Goal: Information Seeking & Learning: Check status

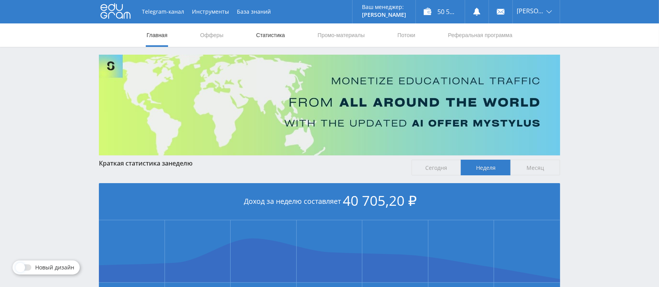
click at [269, 36] on link "Статистика" at bounding box center [270, 34] width 30 height 23
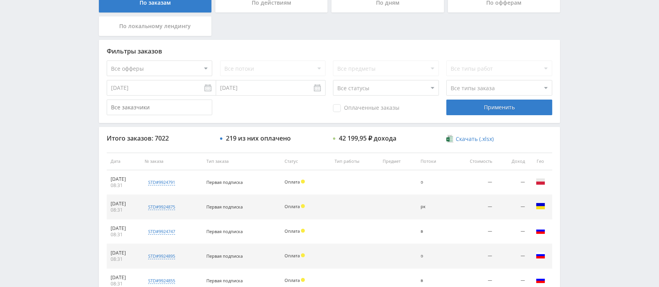
scroll to position [177, 0]
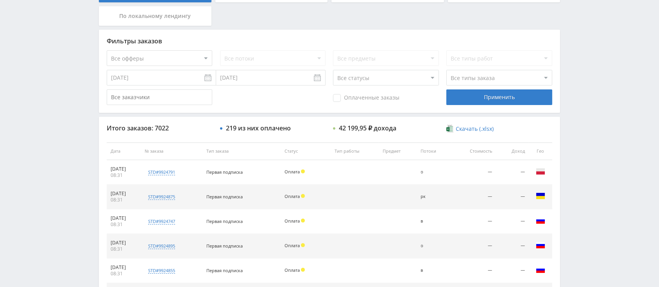
click at [166, 79] on input "[DATE]" at bounding box center [161, 78] width 109 height 16
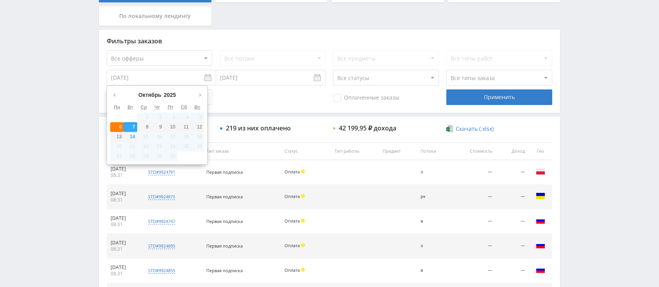
type input "06.10.2025"
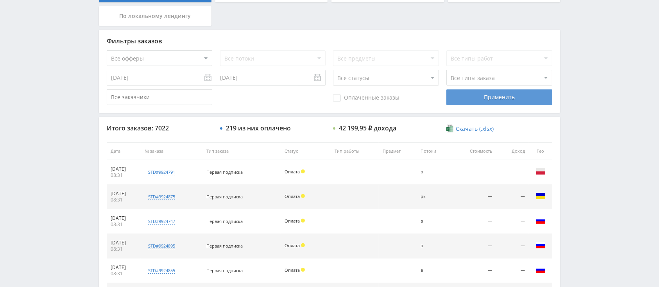
click at [459, 94] on div "Применить" at bounding box center [498, 97] width 105 height 16
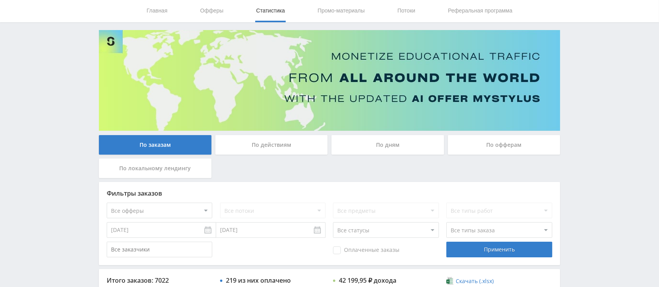
scroll to position [104, 0]
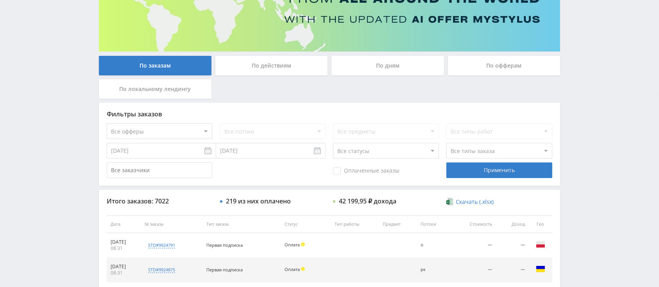
click at [172, 133] on select "Все офферы MyStylus MyStylus - Revshare Кэмп Studybay Автор24 Studybay Brazil S…" at bounding box center [159, 131] width 105 height 16
select select "340"
click at [472, 167] on div "Применить" at bounding box center [498, 171] width 105 height 16
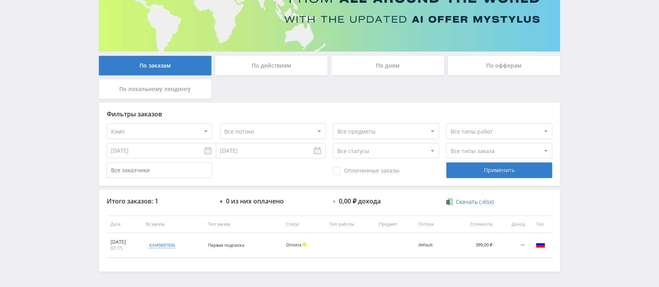
click at [173, 127] on select "Все офферы MyStylus MyStylus - Revshare Кэмп Studybay Автор24 Studybay Brazil S…" at bounding box center [159, 131] width 105 height 16
select select "376"
click at [164, 132] on select "Все офферы MyStylus MyStylus - Revshare Кэмп Studybay Автор24 Studybay Brazil S…" at bounding box center [159, 131] width 105 height 16
click at [463, 172] on div "Применить" at bounding box center [498, 171] width 105 height 16
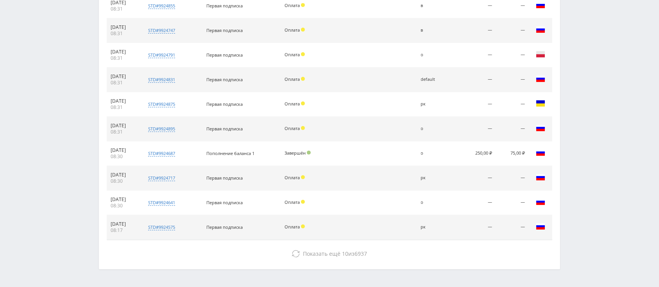
scroll to position [368, 0]
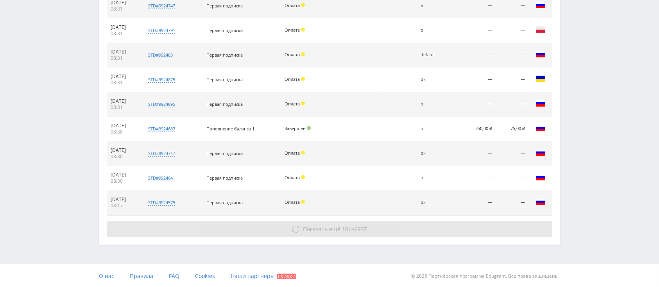
click at [344, 230] on span "10" at bounding box center [345, 228] width 6 height 7
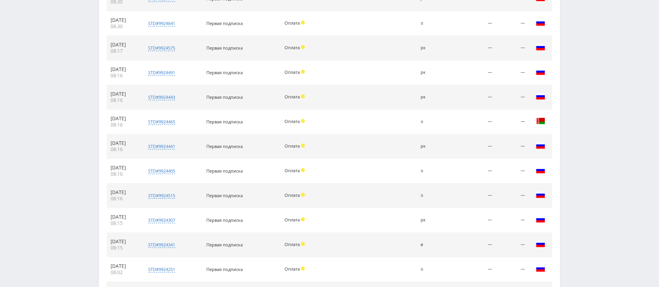
scroll to position [576, 0]
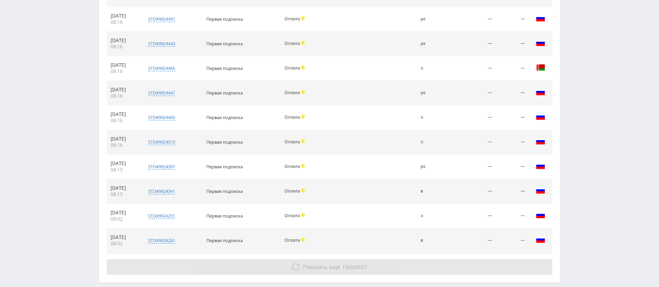
click at [367, 259] on button "Показать ещё 10 из 6927" at bounding box center [329, 267] width 445 height 16
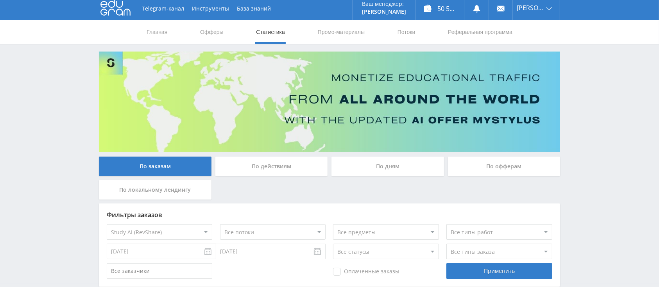
scroll to position [0, 0]
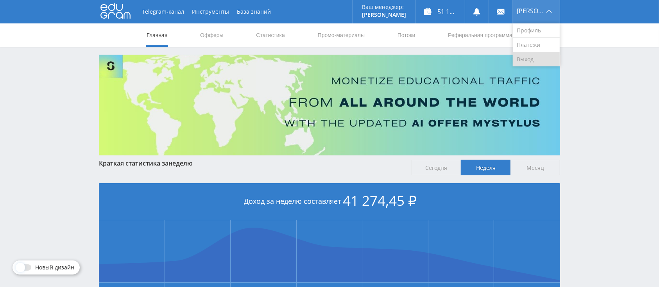
click at [527, 59] on link "Выход" at bounding box center [536, 59] width 47 height 14
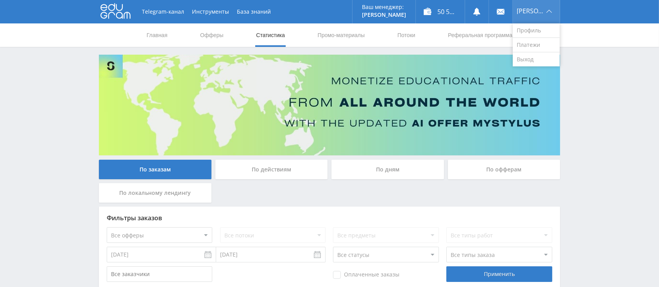
click at [524, 13] on div "[PERSON_NAME]" at bounding box center [536, 11] width 47 height 23
click at [531, 59] on link "Выход" at bounding box center [536, 59] width 47 height 14
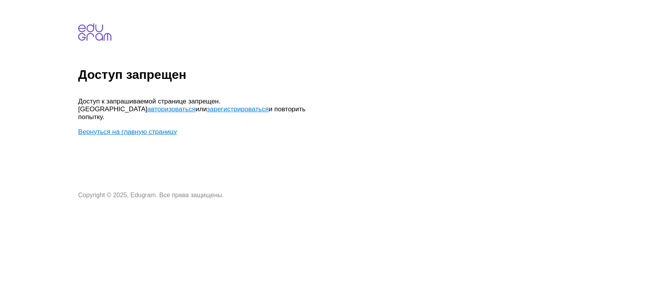
click at [195, 105] on link "авторизоваться" at bounding box center [171, 108] width 48 height 7
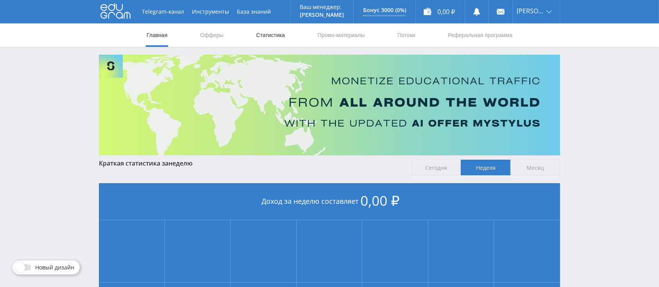
click at [272, 41] on link "Статистика" at bounding box center [270, 34] width 30 height 23
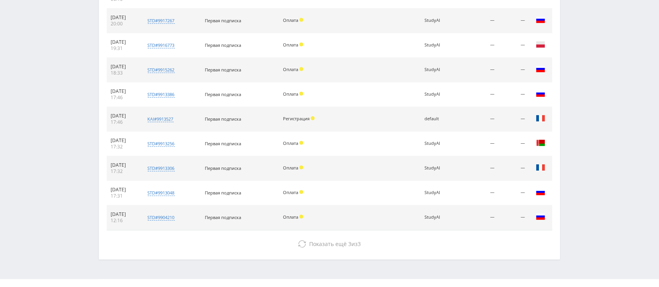
scroll to position [368, 0]
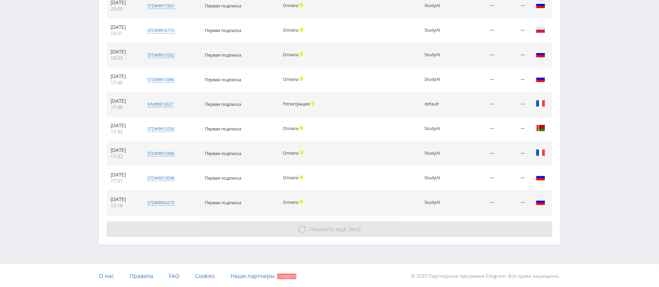
click at [328, 228] on span "Показать ещё" at bounding box center [328, 228] width 38 height 7
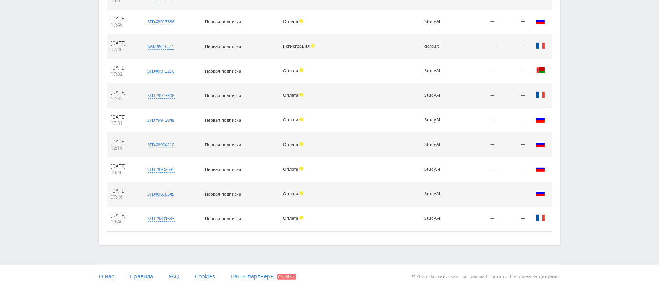
scroll to position [0, 0]
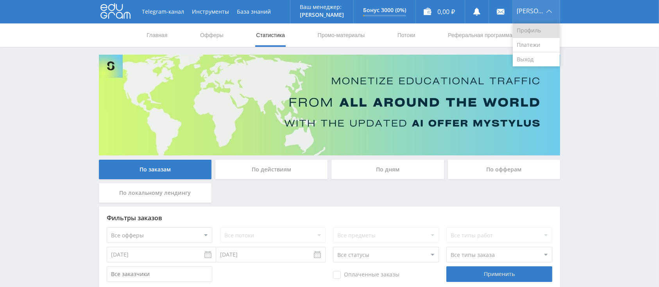
drag, startPoint x: 535, startPoint y: 20, endPoint x: 533, endPoint y: 25, distance: 5.8
click at [535, 20] on div "Артур" at bounding box center [536, 11] width 47 height 23
click at [531, 59] on link "Выход" at bounding box center [536, 59] width 47 height 14
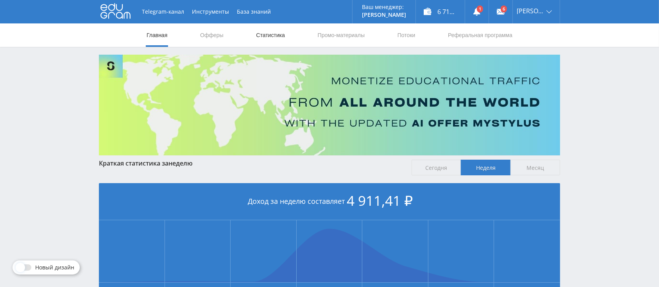
click at [279, 37] on link "Статистика" at bounding box center [270, 34] width 30 height 23
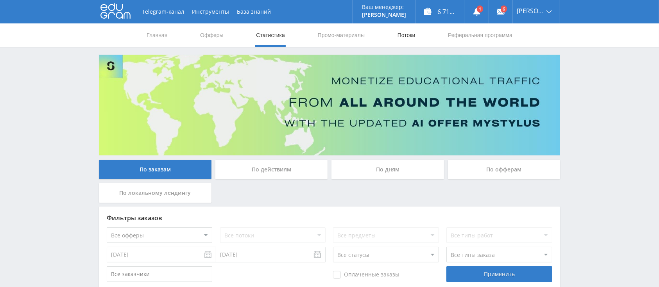
click at [402, 31] on link "Потоки" at bounding box center [407, 34] width 20 height 23
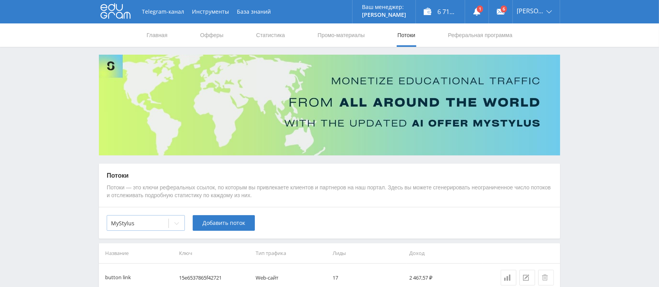
click at [175, 223] on icon at bounding box center [176, 223] width 6 height 6
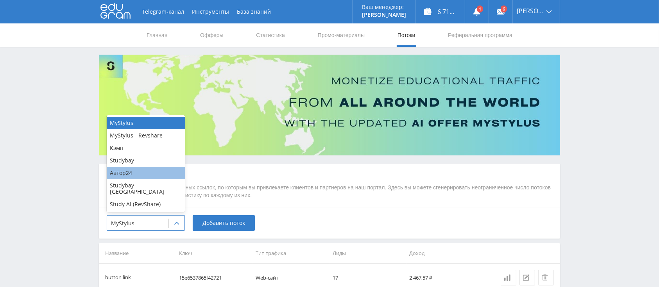
click at [154, 179] on div "Автор24" at bounding box center [146, 173] width 78 height 13
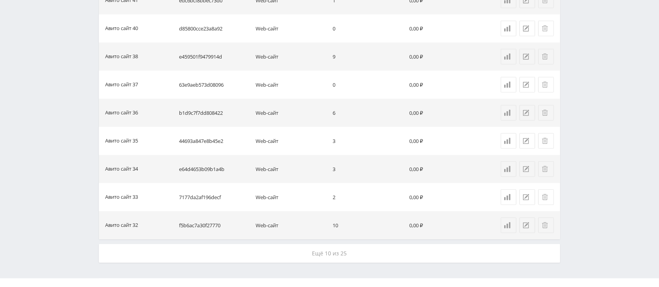
scroll to position [601, 0]
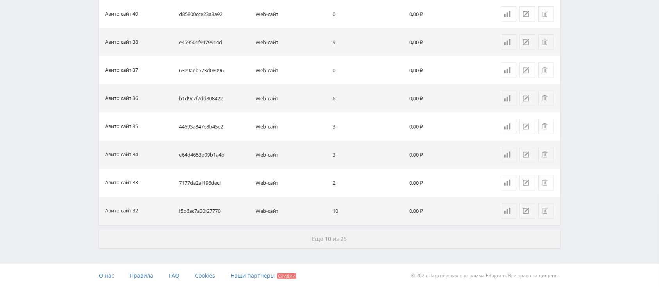
click at [319, 242] on button "Ещё 10 из 25" at bounding box center [329, 239] width 461 height 19
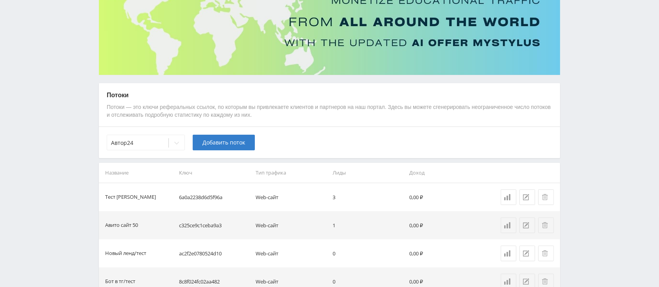
scroll to position [0, 0]
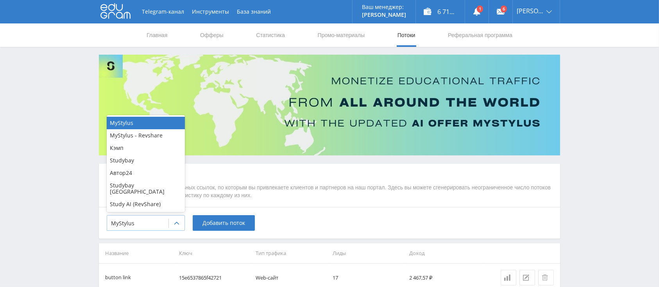
click at [179, 224] on icon at bounding box center [176, 223] width 6 height 6
click at [162, 174] on div "Автор24" at bounding box center [146, 173] width 78 height 13
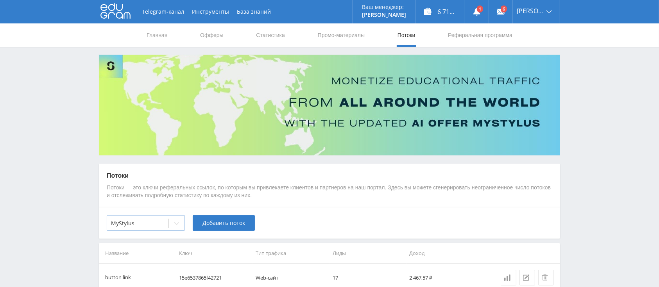
click at [175, 220] on icon at bounding box center [176, 223] width 6 height 6
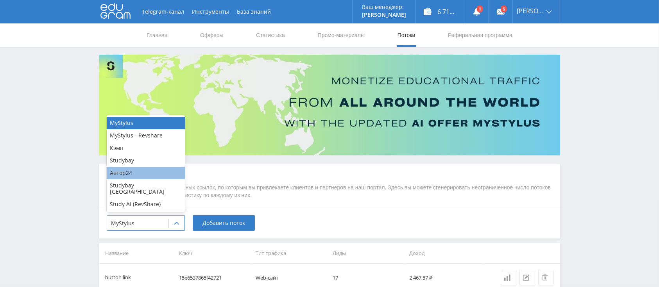
click at [154, 179] on div "Автор24" at bounding box center [146, 173] width 78 height 13
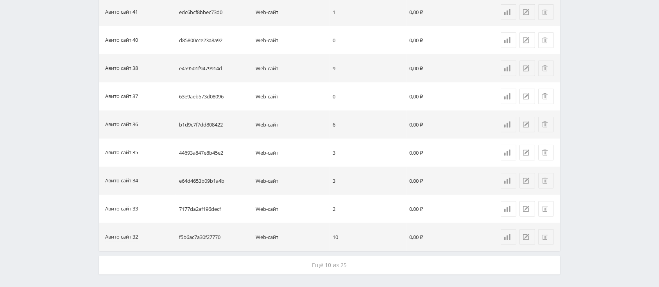
scroll to position [601, 0]
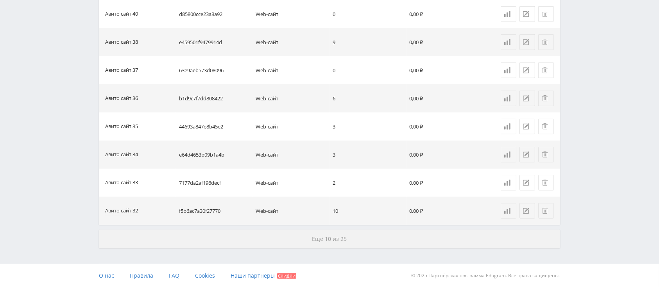
click at [331, 244] on button "Ещё 10 из 25" at bounding box center [329, 239] width 461 height 19
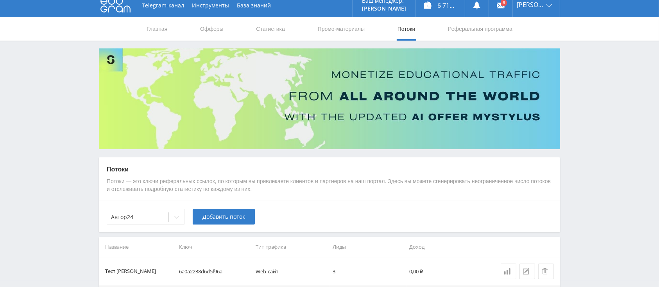
scroll to position [0, 0]
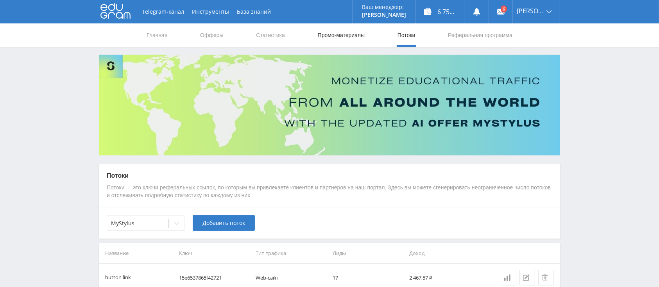
click at [356, 43] on link "Промо-материалы" at bounding box center [341, 34] width 48 height 23
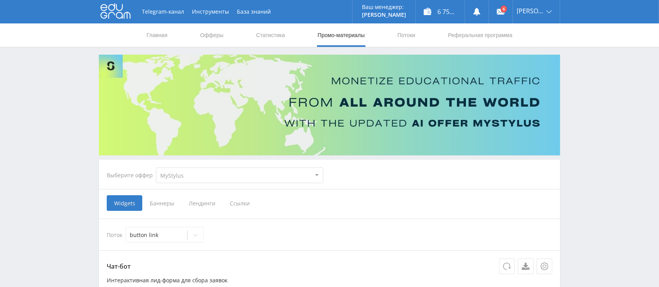
click at [243, 180] on select "MyStylus MyStylus - Revshare Кэмп Studybay Автор24 Studybay Brazil Study AI (Re…" at bounding box center [239, 176] width 167 height 16
select select "376"
click at [156, 168] on select "MyStylus MyStylus - Revshare Кэмп Studybay Автор24 Studybay Brazil Study AI (Re…" at bounding box center [239, 176] width 167 height 16
select select "376"
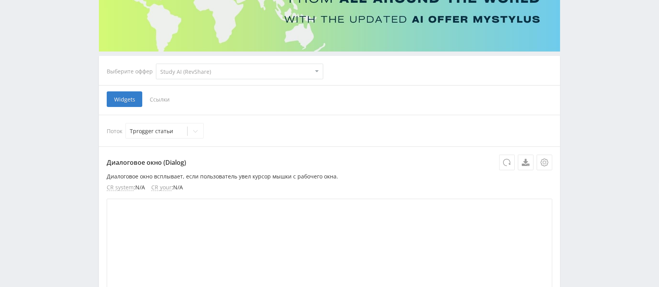
click at [163, 98] on span "Ссылки" at bounding box center [159, 99] width 35 height 16
click at [0, 0] on input "Ссылки" at bounding box center [0, 0] width 0 height 0
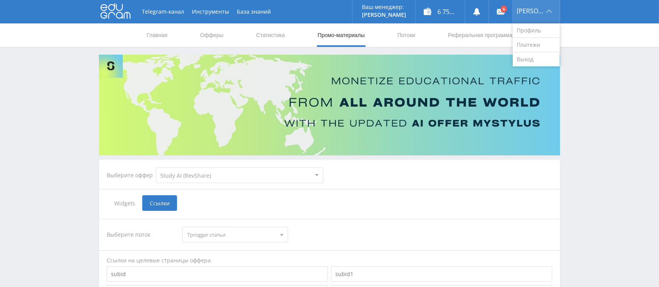
click at [529, 10] on span "[PERSON_NAME]" at bounding box center [530, 11] width 27 height 6
click at [530, 58] on link "Выход" at bounding box center [536, 59] width 47 height 14
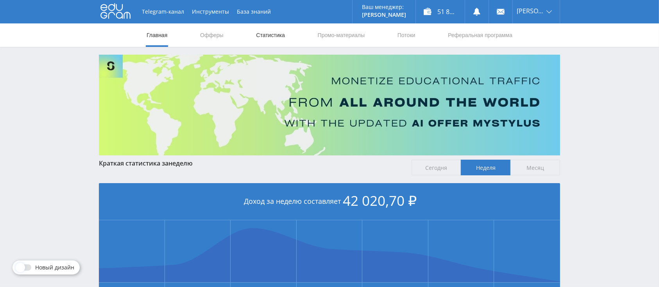
click at [281, 34] on link "Статистика" at bounding box center [270, 34] width 30 height 23
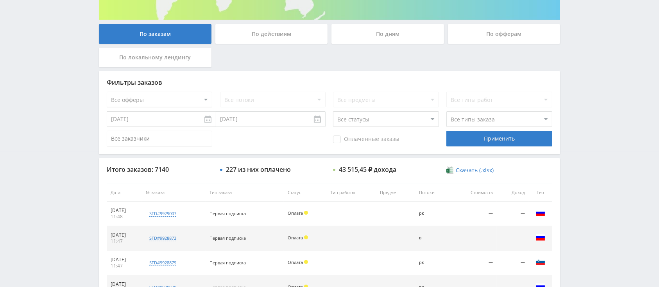
scroll to position [177, 0]
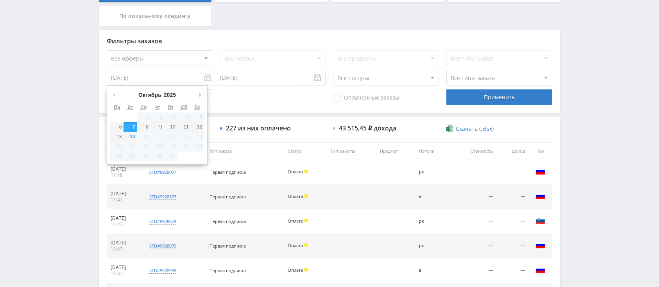
click at [173, 75] on input "[DATE]" at bounding box center [161, 78] width 109 height 16
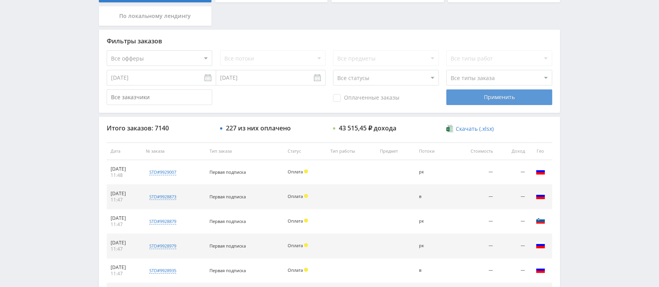
click at [469, 98] on div "Применить" at bounding box center [498, 97] width 105 height 16
click at [164, 80] on input "[DATE]" at bounding box center [161, 78] width 109 height 16
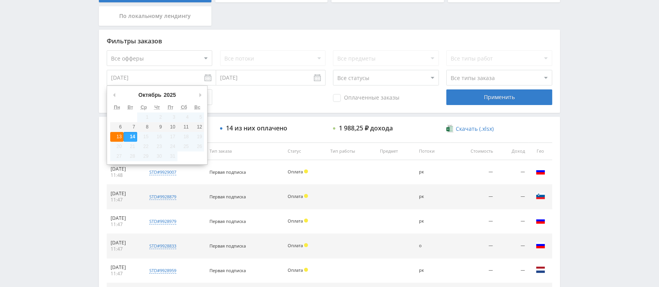
type input "[DATE]"
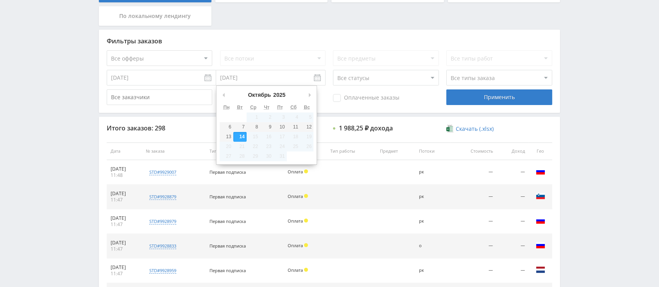
click at [261, 82] on input "[DATE]" at bounding box center [270, 78] width 109 height 16
type input "[DATE]"
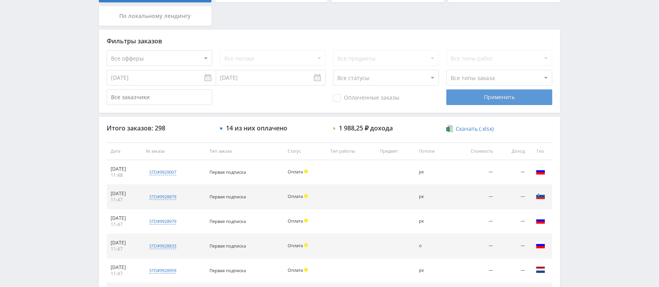
click at [453, 94] on div "Применить" at bounding box center [498, 97] width 105 height 16
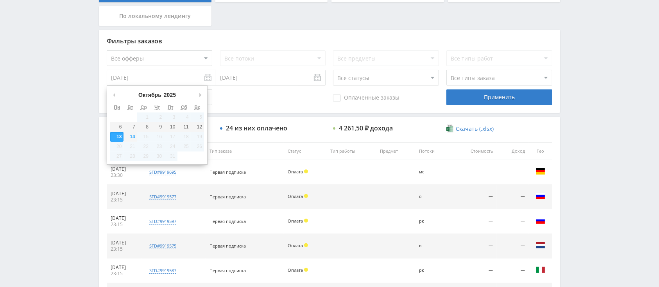
click at [156, 77] on input "[DATE]" at bounding box center [161, 78] width 109 height 16
type input "12.10.2025"
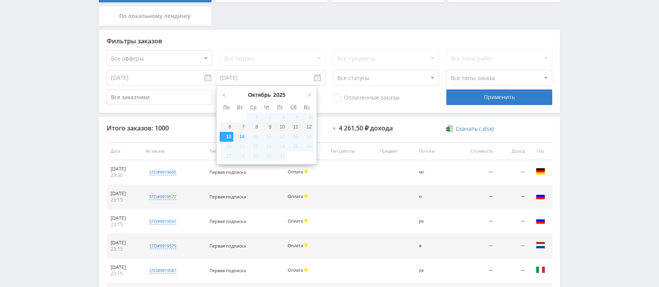
click at [237, 77] on input "[DATE]" at bounding box center [270, 78] width 109 height 16
type input "12.10.2025"
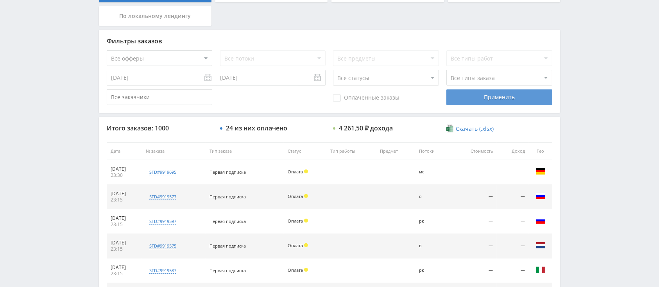
click at [463, 93] on div "Применить" at bounding box center [498, 97] width 105 height 16
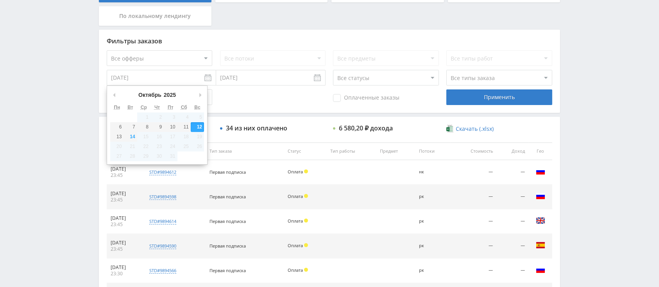
click at [176, 83] on input "12.10.2025" at bounding box center [161, 78] width 109 height 16
type input "[DATE]"
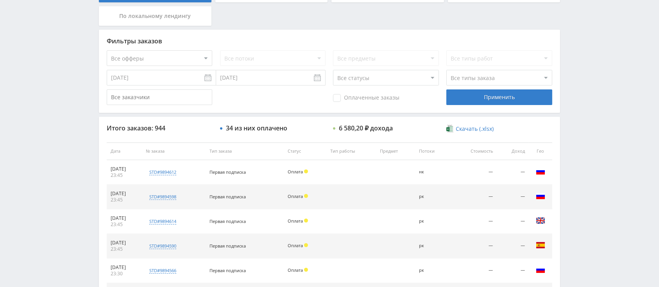
click at [256, 75] on input "[DATE]" at bounding box center [270, 78] width 109 height 16
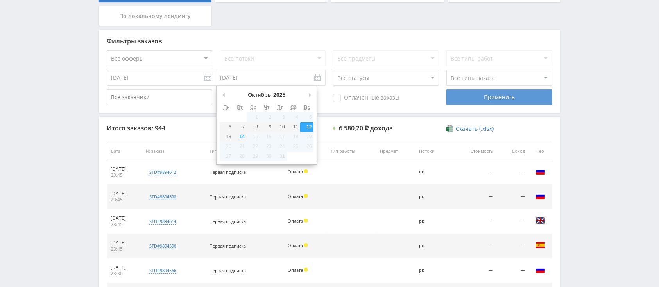
click at [463, 95] on div "Применить" at bounding box center [498, 97] width 105 height 16
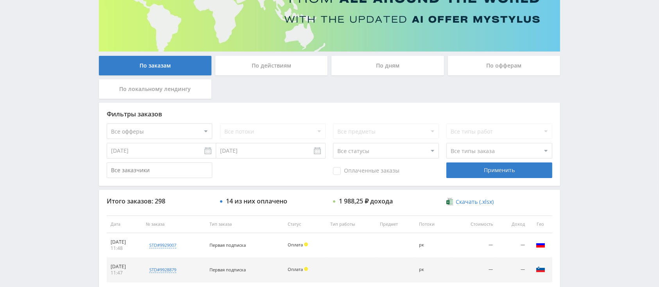
scroll to position [0, 0]
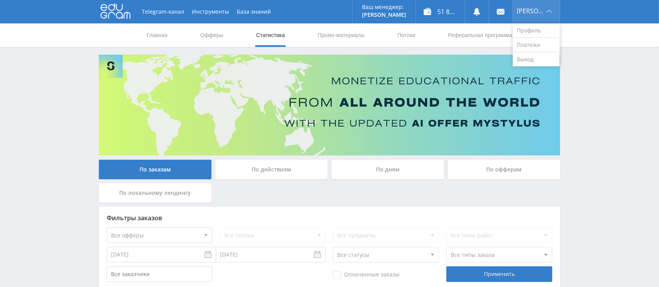
click at [538, 8] on div "[PERSON_NAME]" at bounding box center [536, 11] width 47 height 23
click at [538, 56] on link "Выход" at bounding box center [536, 59] width 47 height 14
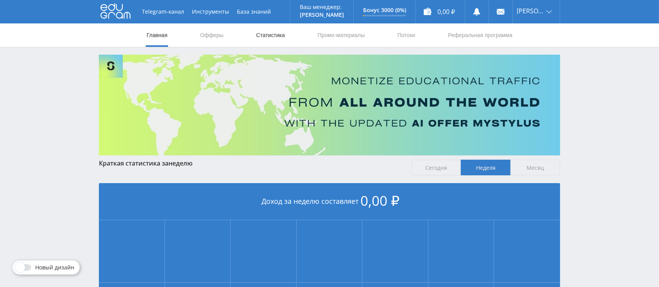
click at [269, 39] on link "Статистика" at bounding box center [270, 34] width 30 height 23
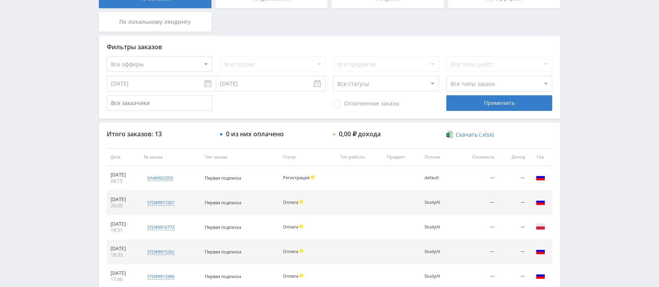
scroll to position [177, 0]
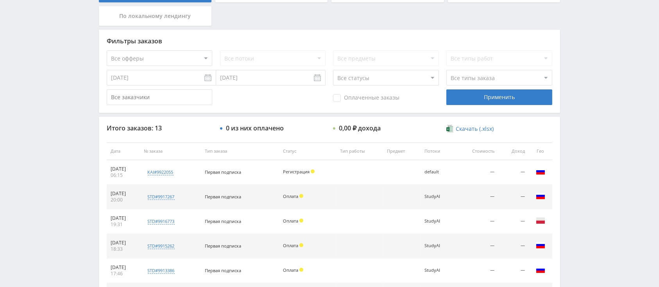
drag, startPoint x: 345, startPoint y: 225, endPoint x: 360, endPoint y: 247, distance: 26.9
click at [356, 231] on td at bounding box center [359, 221] width 47 height 25
